Goal: Task Accomplishment & Management: Complete application form

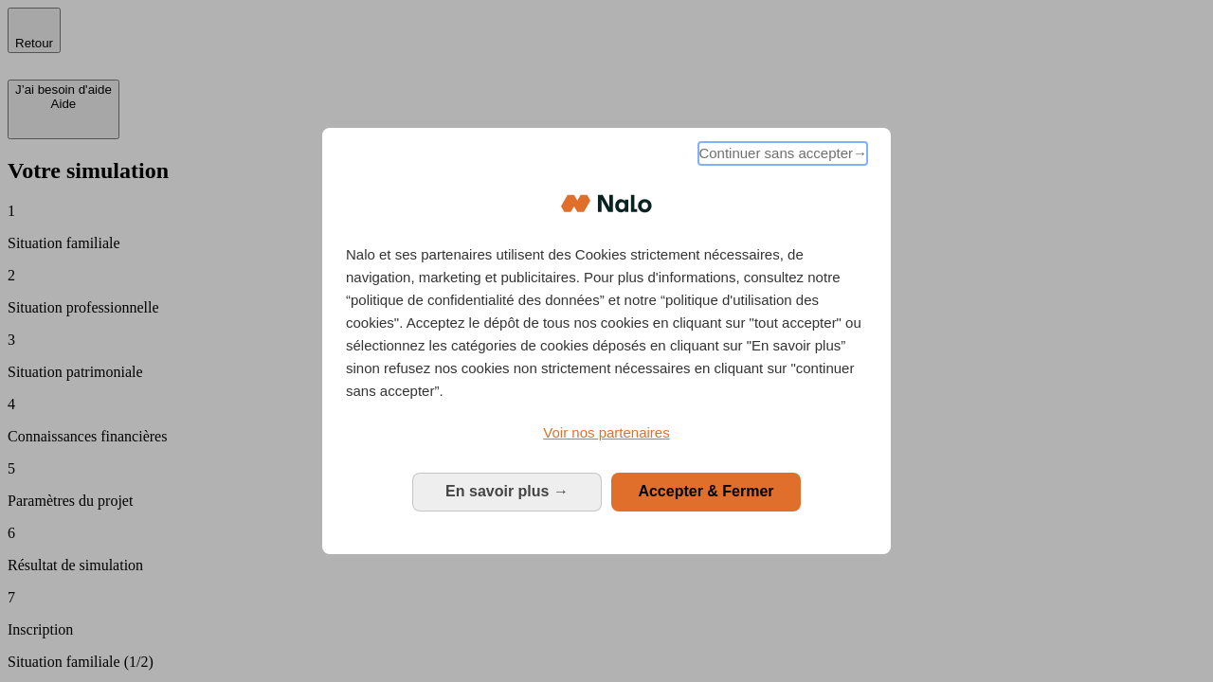
click at [781, 156] on span "Continuer sans accepter →" at bounding box center [782, 153] width 169 height 23
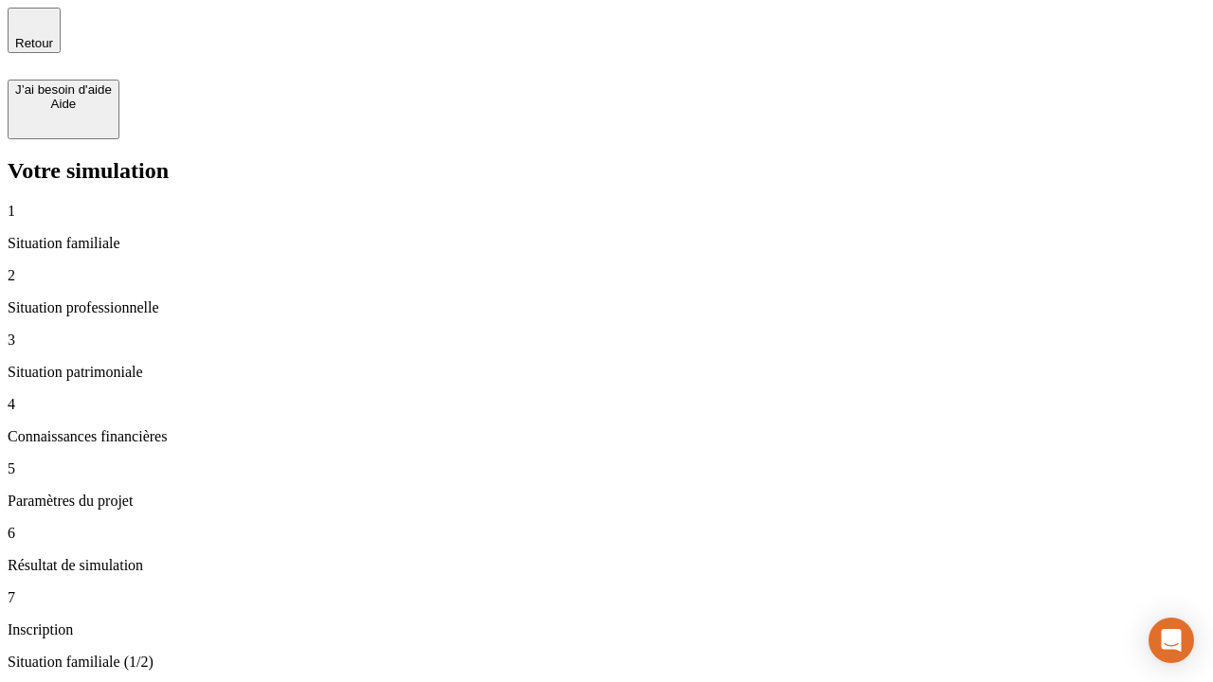
type input "30 000"
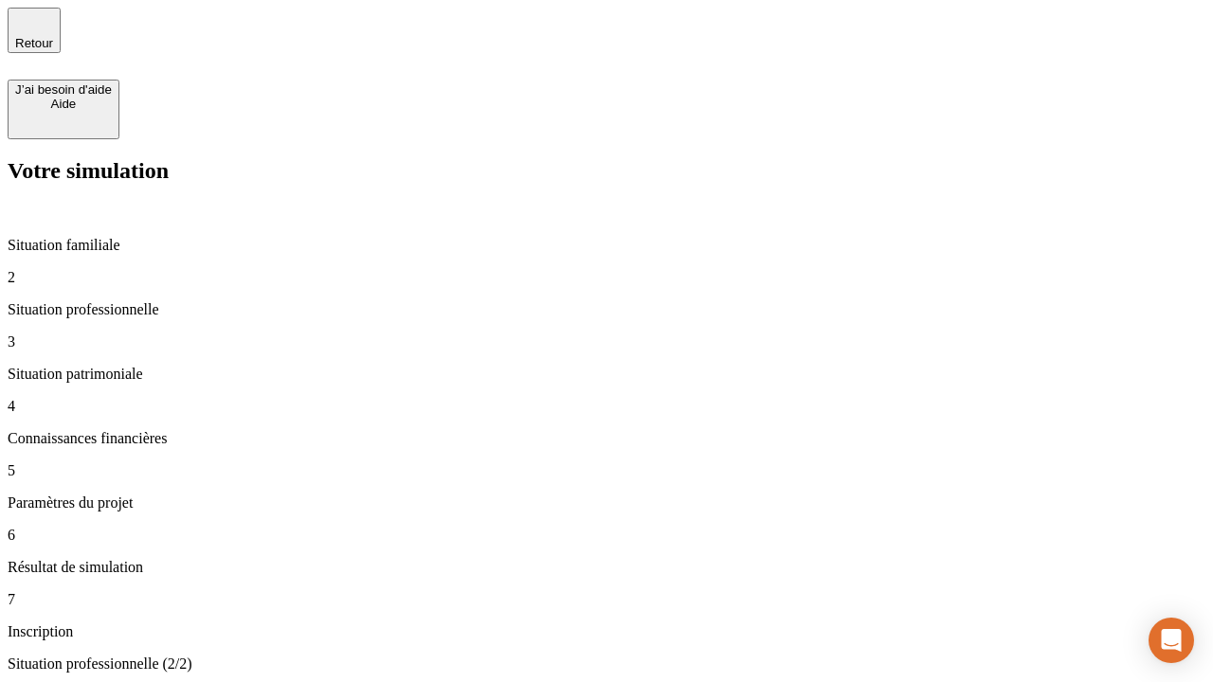
type input "1 000"
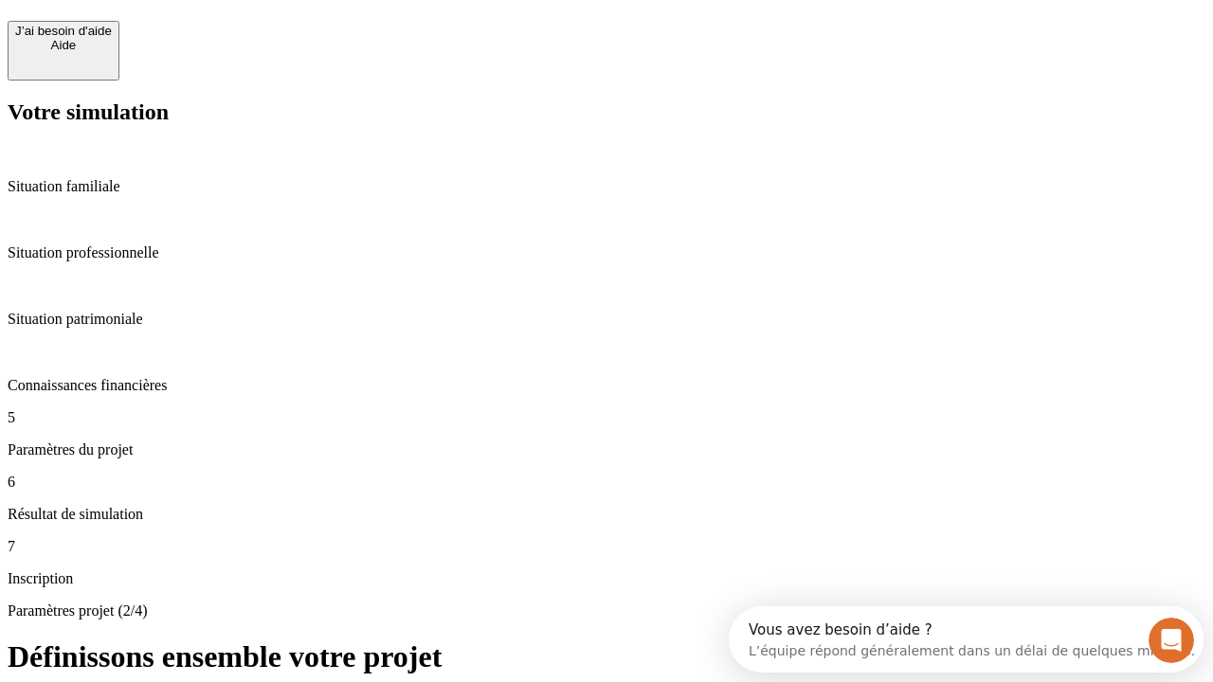
scroll to position [36, 0]
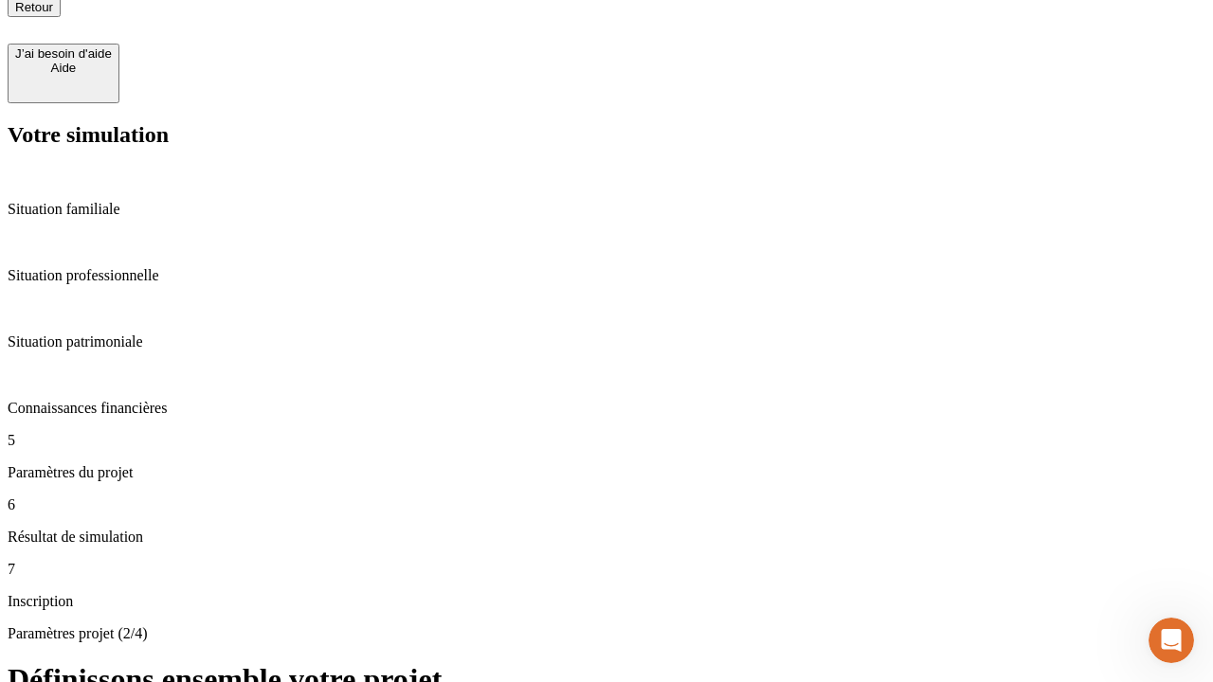
type input "65"
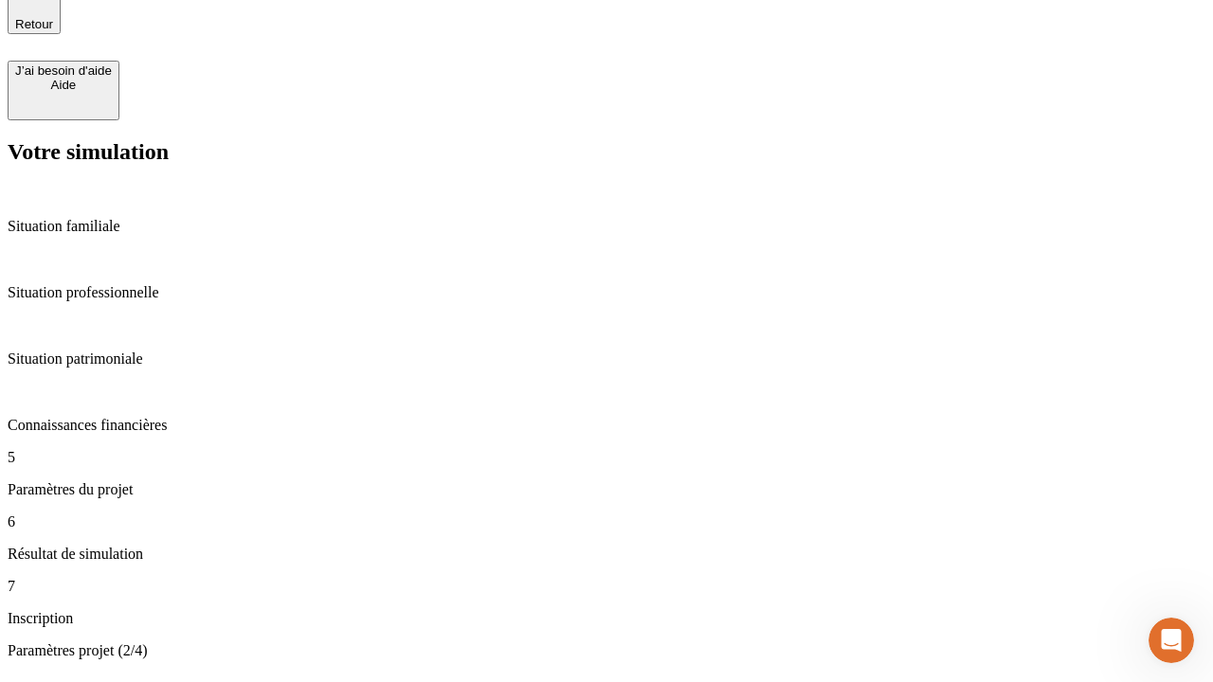
type input "5 000"
type input "640"
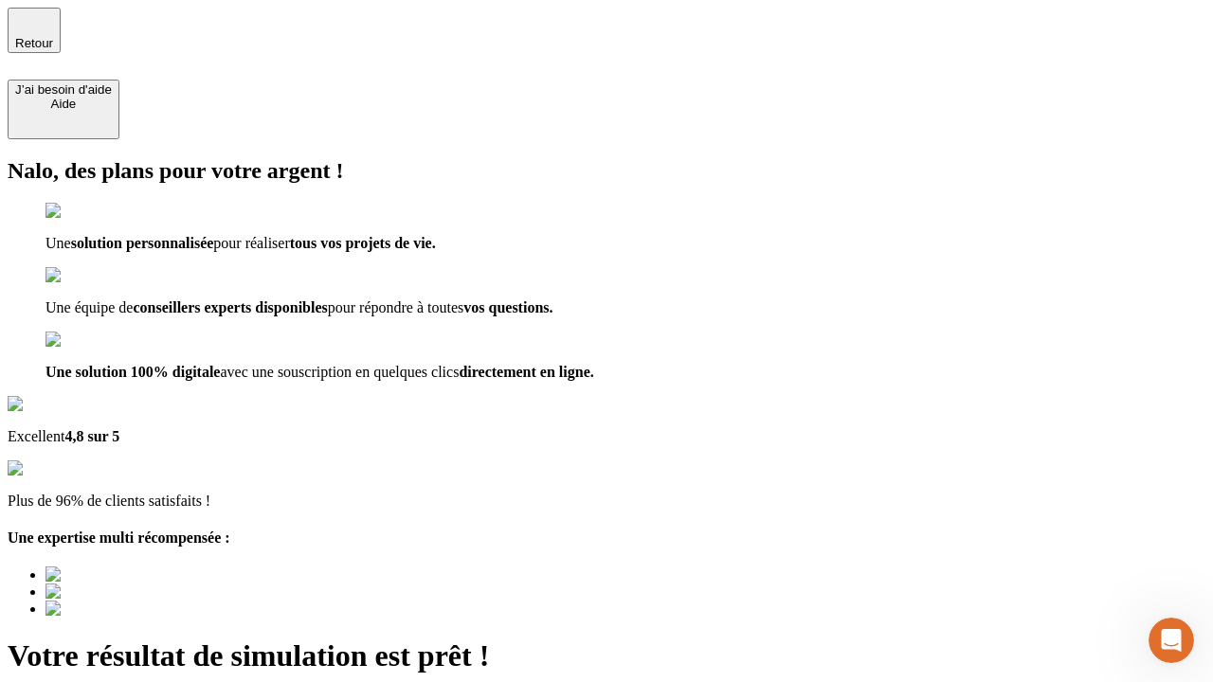
type input "[EMAIL_ADDRESS][DOMAIN_NAME]"
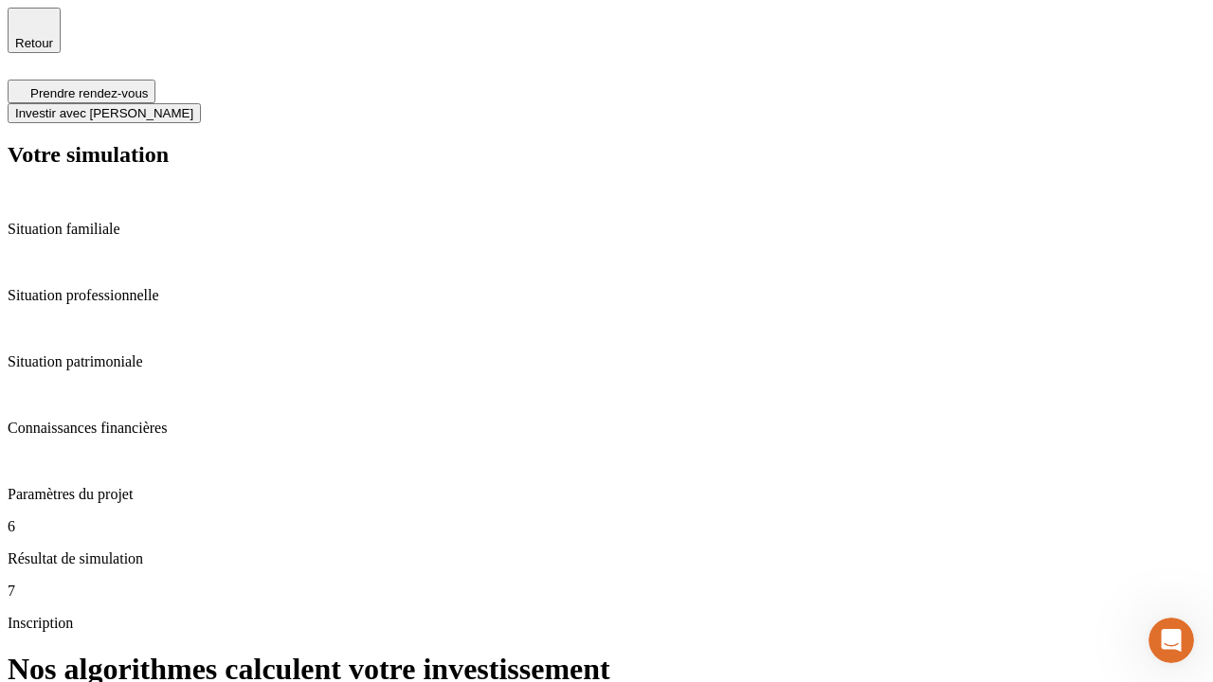
click at [193, 106] on span "Investir avec [PERSON_NAME]" at bounding box center [104, 113] width 178 height 14
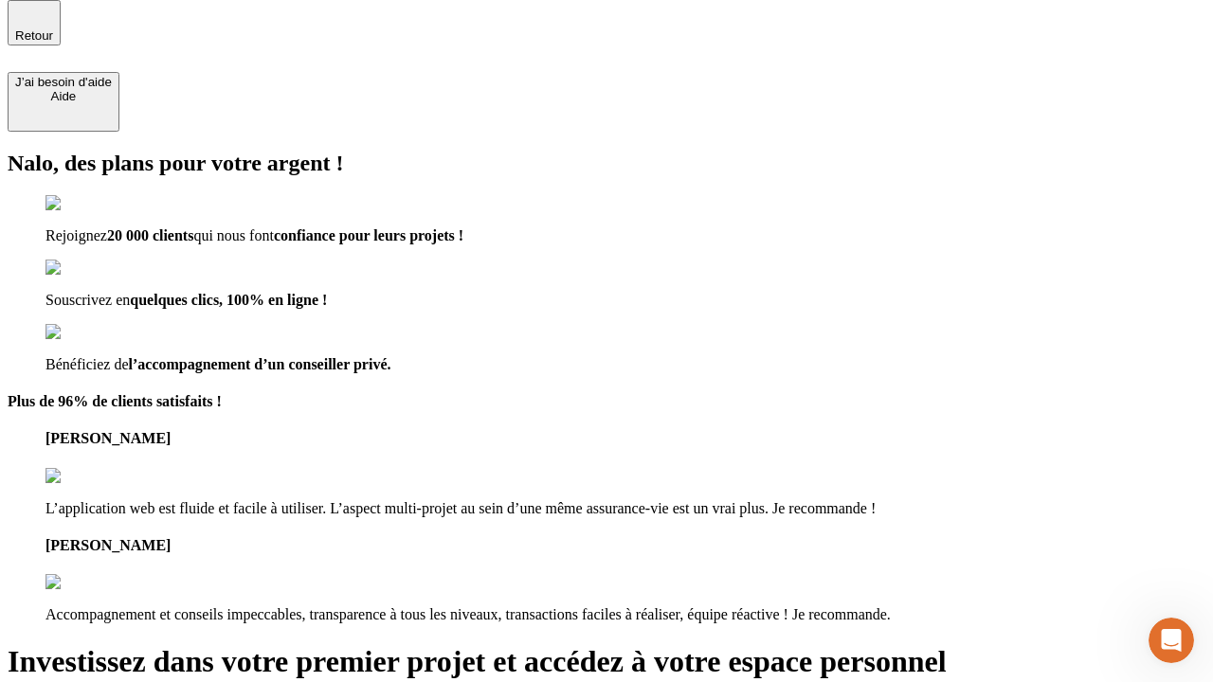
scroll to position [6, 0]
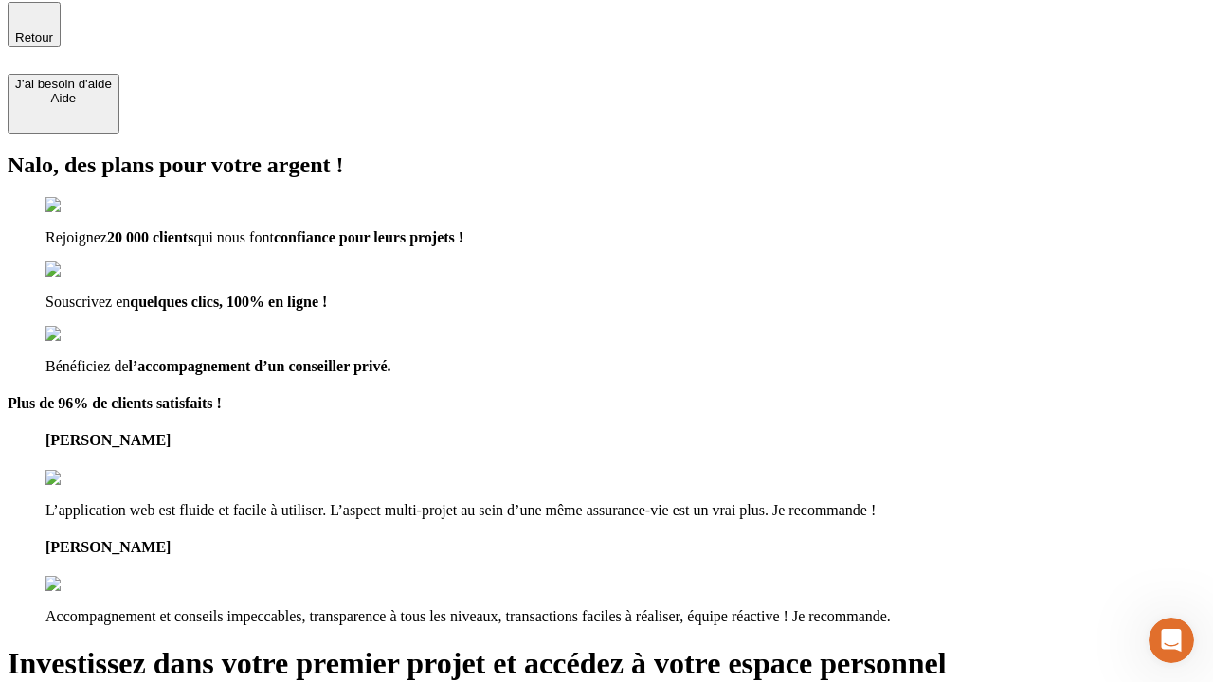
type input "[PERSON_NAME][EMAIL_ADDRESS][DOMAIN_NAME]"
